Goal: Information Seeking & Learning: Learn about a topic

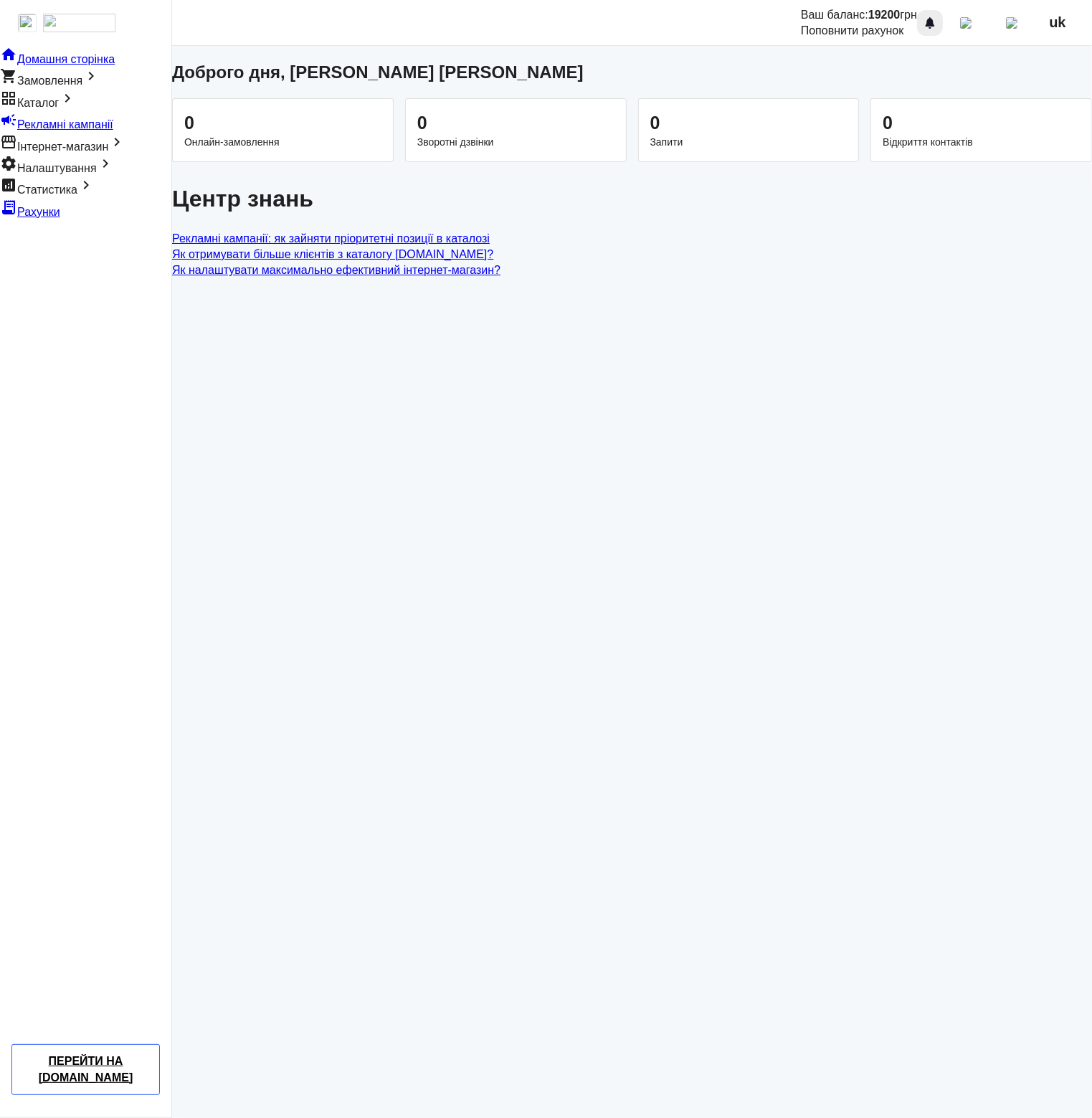
click at [938, 25] on div at bounding box center [929, 23] width 17 height 17
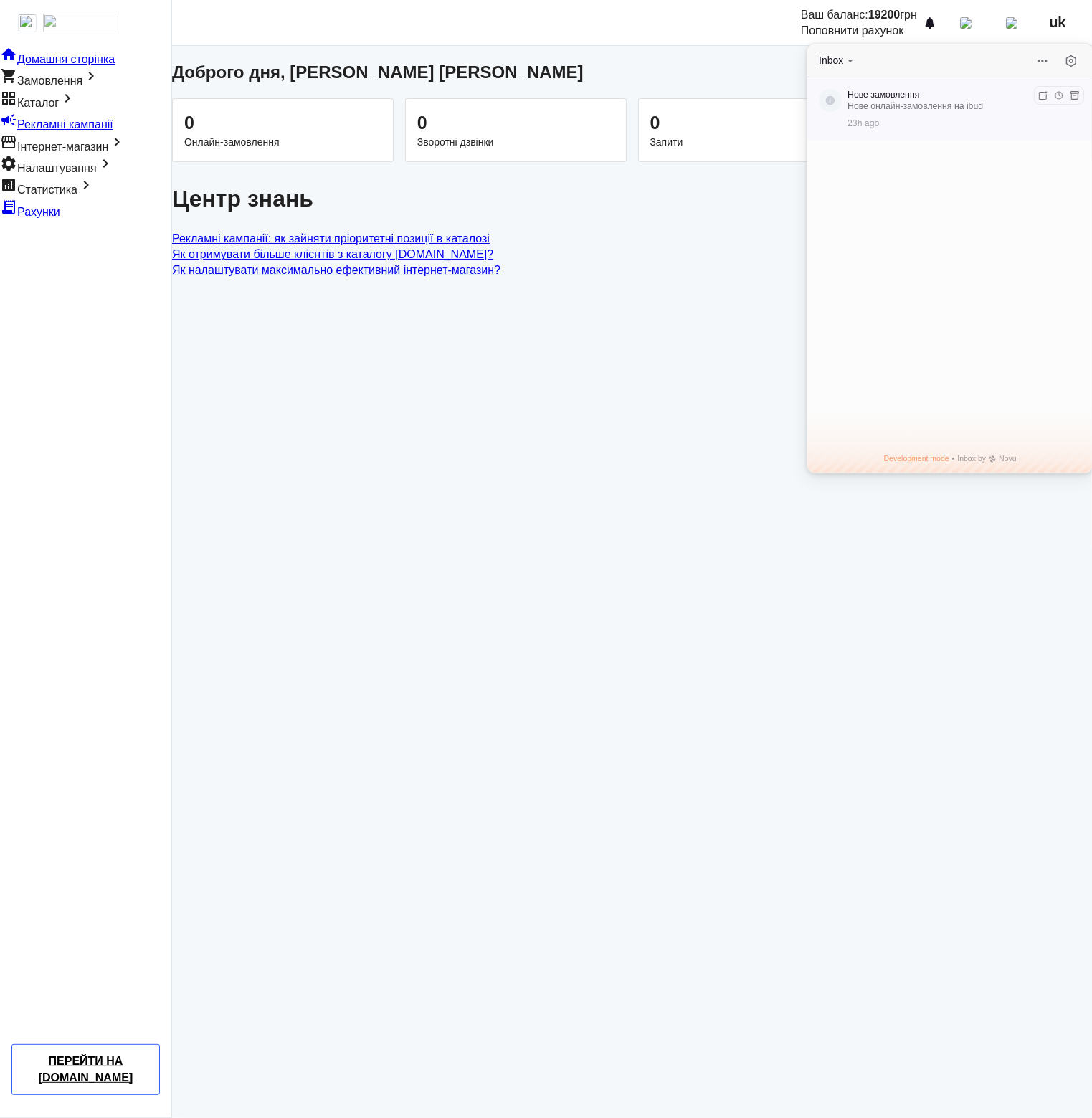
click at [896, 109] on p "Нове онлайн-замовлення на ibud" at bounding box center [958, 106] width 223 height 12
click at [841, 62] on button "Inbox" at bounding box center [837, 60] width 37 height 14
click at [1072, 62] on button at bounding box center [1071, 61] width 20 height 20
click at [1051, 106] on div "Global Preferences In-App" at bounding box center [949, 107] width 259 height 29
click at [1064, 102] on icon at bounding box center [1069, 101] width 12 height 12
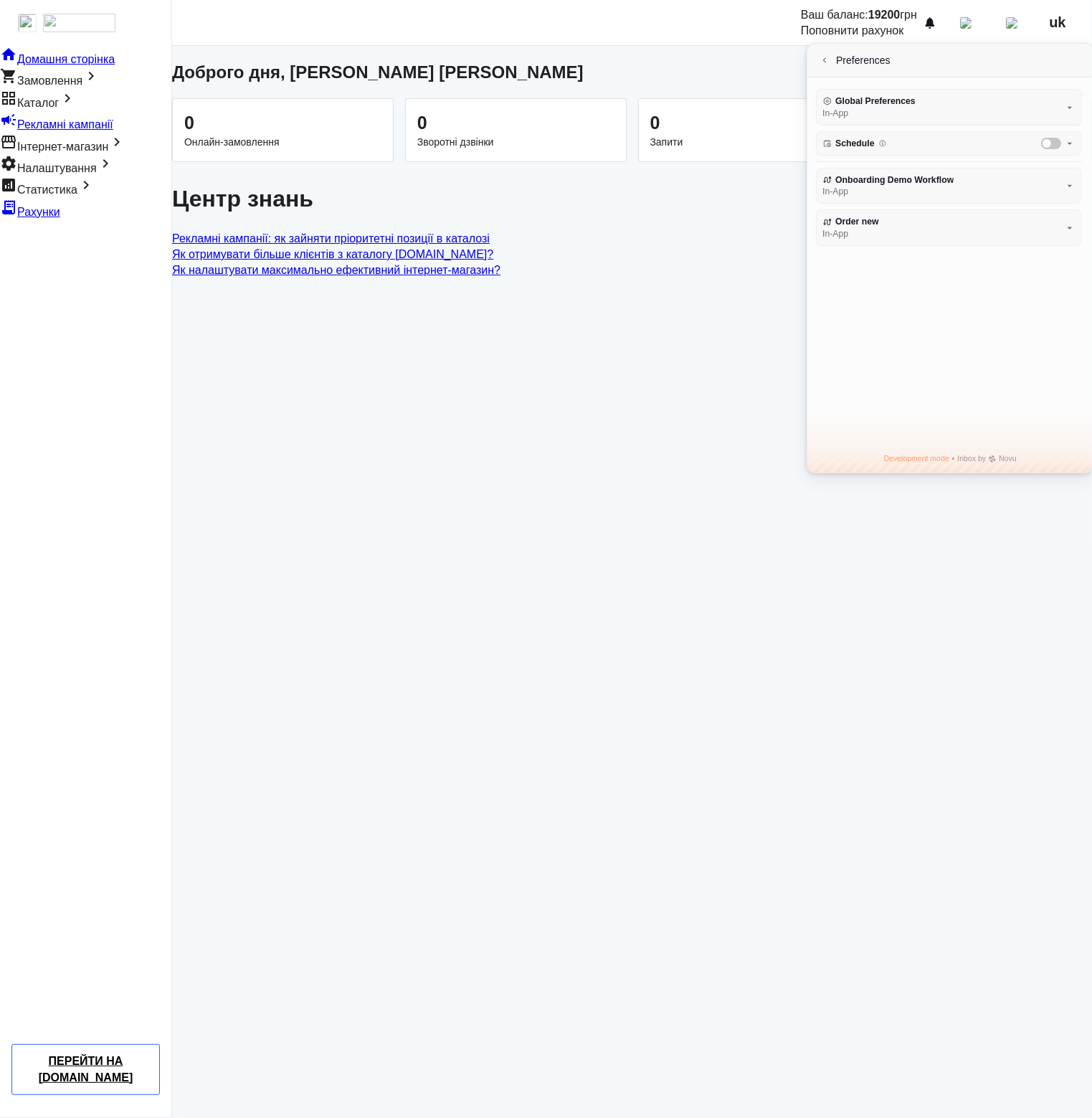
click at [1064, 143] on icon "Schedule" at bounding box center [1069, 143] width 12 height 12
click at [1064, 145] on icon "Schedule" at bounding box center [1069, 143] width 12 height 12
click at [1064, 186] on icon at bounding box center [1069, 185] width 12 height 12
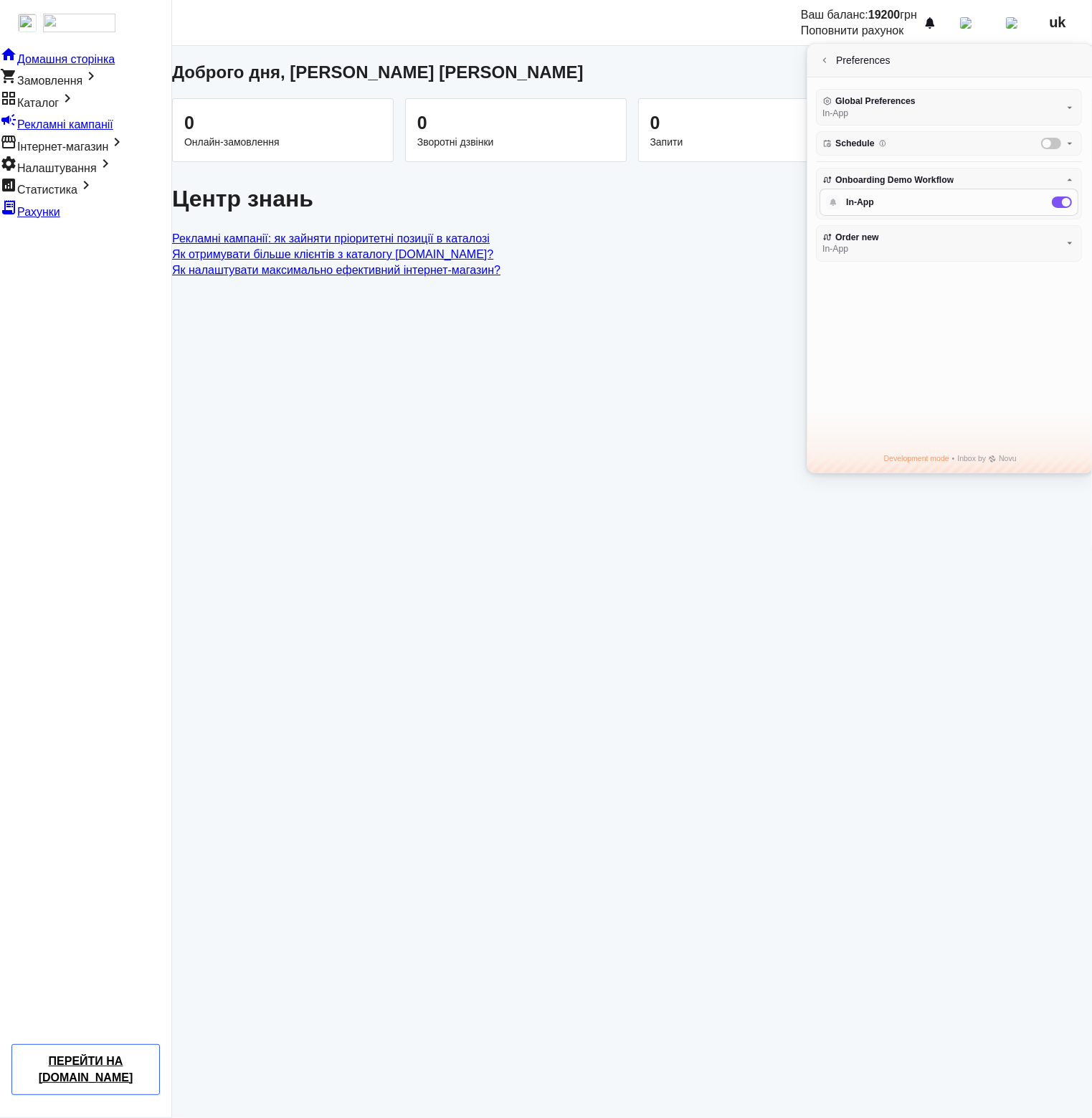
click at [1058, 186] on div "Onboarding Demo Workflow In-App" at bounding box center [949, 180] width 259 height 17
click at [1064, 223] on icon at bounding box center [1069, 228] width 12 height 12
click at [1067, 221] on icon at bounding box center [1070, 222] width 5 height 2
click at [1064, 223] on icon at bounding box center [1069, 228] width 12 height 12
click at [1064, 223] on icon at bounding box center [1069, 222] width 12 height 12
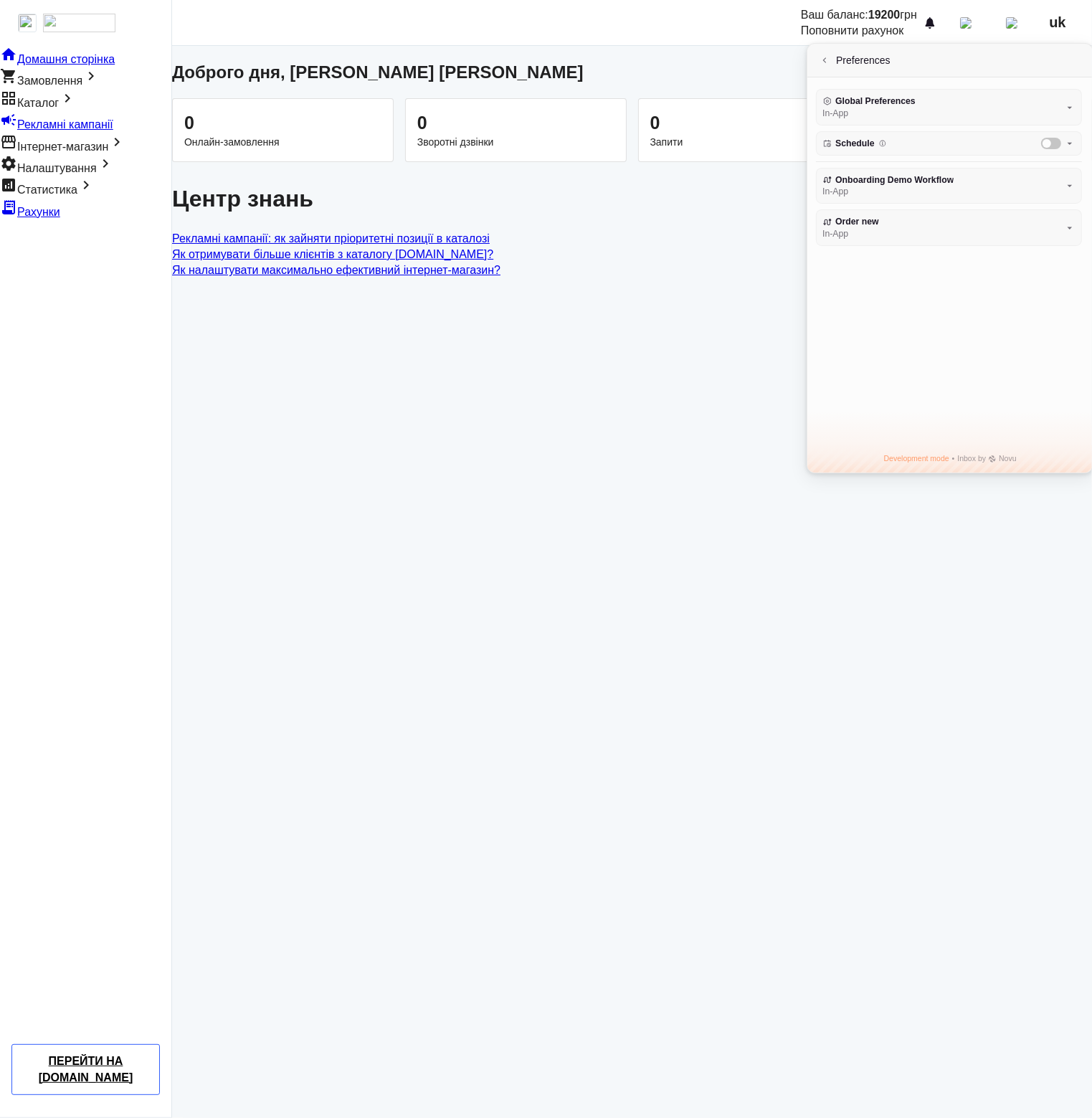
click at [1064, 185] on icon at bounding box center [1069, 185] width 12 height 12
click at [1064, 185] on div "Onboarding Demo Workflow In-App" at bounding box center [949, 180] width 259 height 17
click at [1064, 111] on icon at bounding box center [1069, 108] width 12 height 12
click at [1064, 106] on icon at bounding box center [1069, 101] width 12 height 12
click at [809, 56] on div "Preferences" at bounding box center [949, 61] width 285 height 35
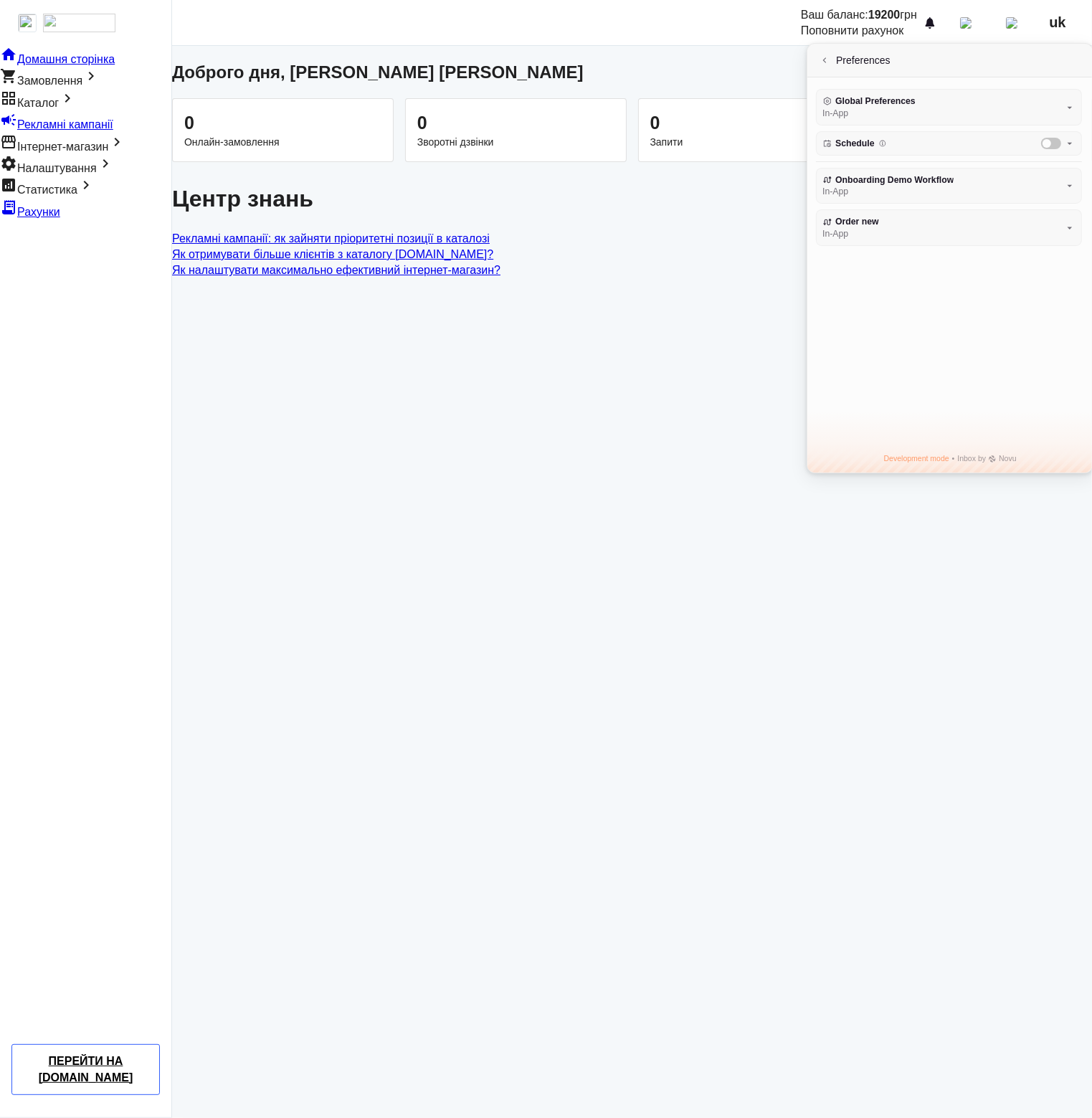
click at [819, 59] on button at bounding box center [824, 60] width 12 height 12
click at [837, 65] on button "Inbox" at bounding box center [837, 60] width 37 height 14
click at [734, 266] on link "Як налаштувати максимально ефективний інтернет-магазин?" at bounding box center [632, 270] width 920 height 16
